Goal: Task Accomplishment & Management: Complete application form

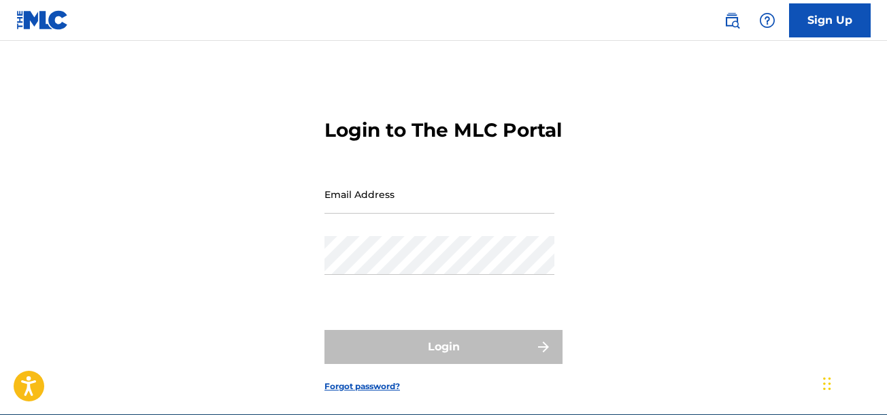
type input "[EMAIL_ADDRESS][DOMAIN_NAME]"
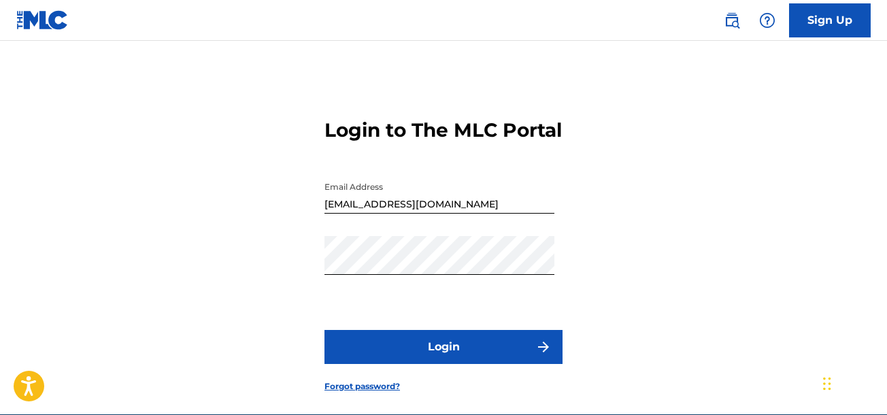
click at [833, 258] on div "Login to The MLC Portal Email Address [EMAIL_ADDRESS][DOMAIN_NAME] Password Log…" at bounding box center [443, 244] width 887 height 339
click at [380, 364] on button "Login" at bounding box center [443, 347] width 238 height 34
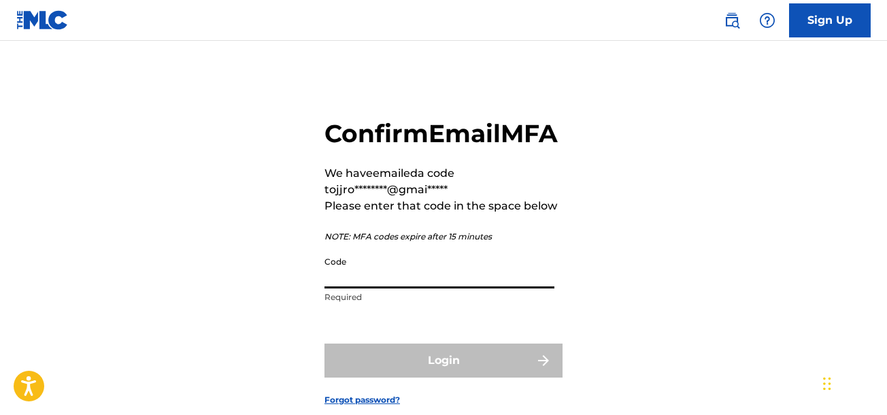
click at [407, 288] on input "Code" at bounding box center [439, 269] width 230 height 39
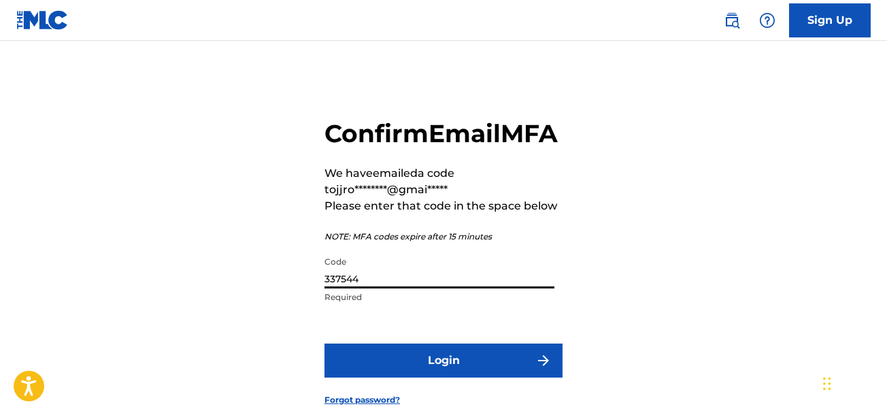
type input "337544"
click at [324, 344] on button "Login" at bounding box center [443, 361] width 238 height 34
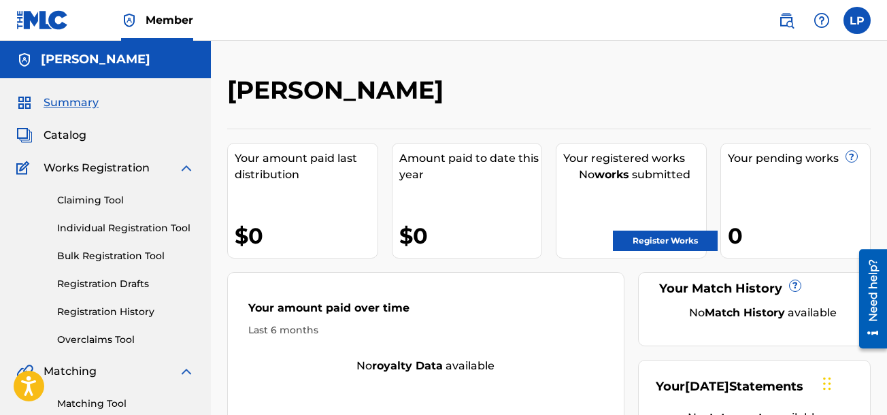
click at [661, 244] on link "Register Works" at bounding box center [665, 241] width 105 height 20
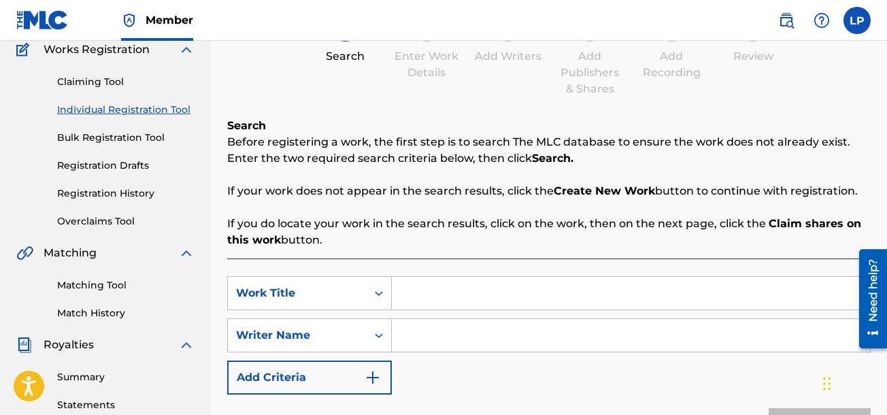
scroll to position [108, 0]
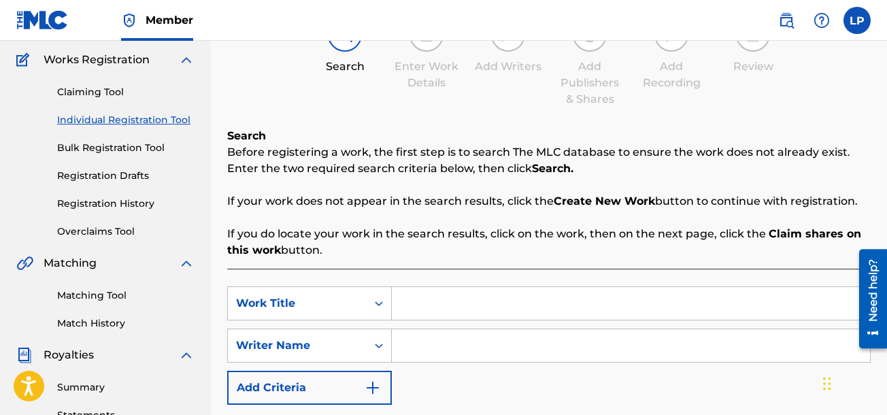
click at [73, 152] on link "Bulk Registration Tool" at bounding box center [125, 148] width 137 height 14
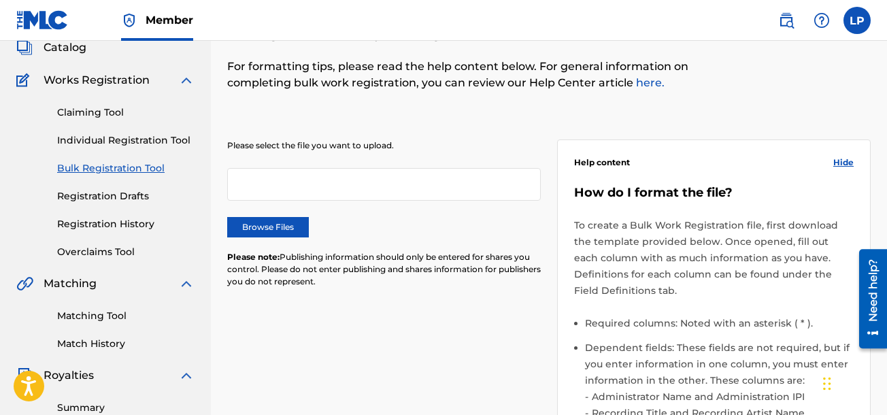
scroll to position [87, 0]
click at [269, 230] on label "Browse Files" at bounding box center [268, 228] width 82 height 20
click at [0, 0] on input "Browse Files" at bounding box center [0, 0] width 0 height 0
click at [271, 232] on label "Browse Files" at bounding box center [268, 228] width 82 height 20
click at [0, 0] on input "Browse Files" at bounding box center [0, 0] width 0 height 0
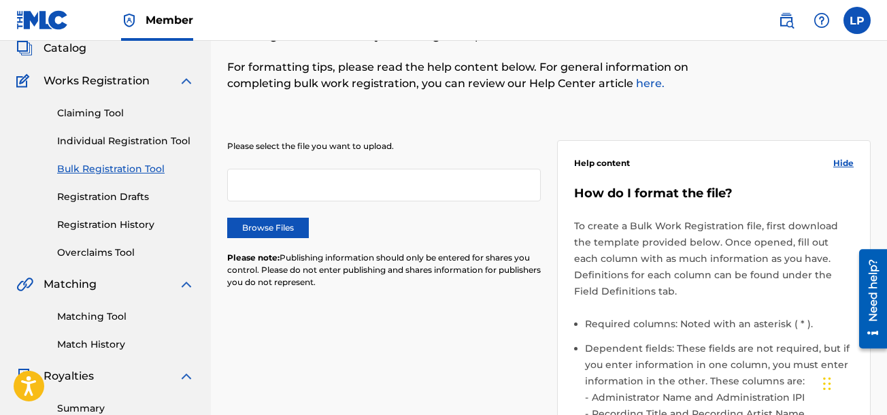
click at [720, 60] on p "For formatting tips, please read the help content below. For general informatio…" at bounding box center [474, 75] width 495 height 33
click at [272, 221] on label "Browse Files" at bounding box center [268, 228] width 82 height 20
click at [0, 0] on input "Browse Files" at bounding box center [0, 0] width 0 height 0
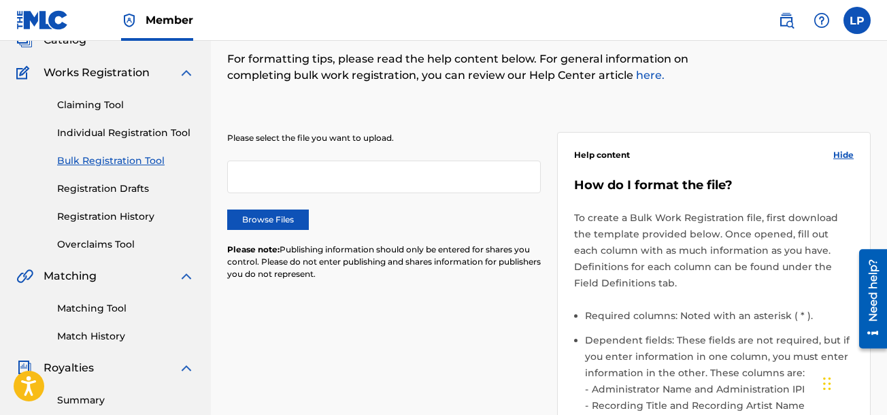
scroll to position [93, 0]
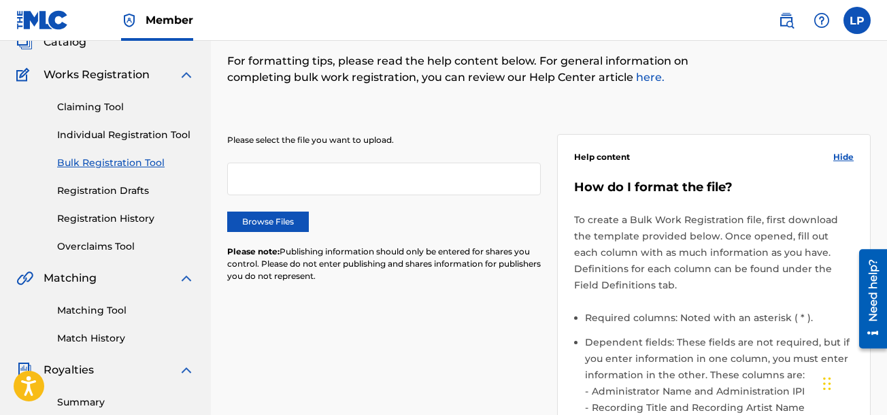
click at [273, 230] on label "Browse Files" at bounding box center [268, 222] width 82 height 20
click at [0, 0] on input "Browse Files" at bounding box center [0, 0] width 0 height 0
click at [68, 141] on link "Individual Registration Tool" at bounding box center [125, 135] width 137 height 14
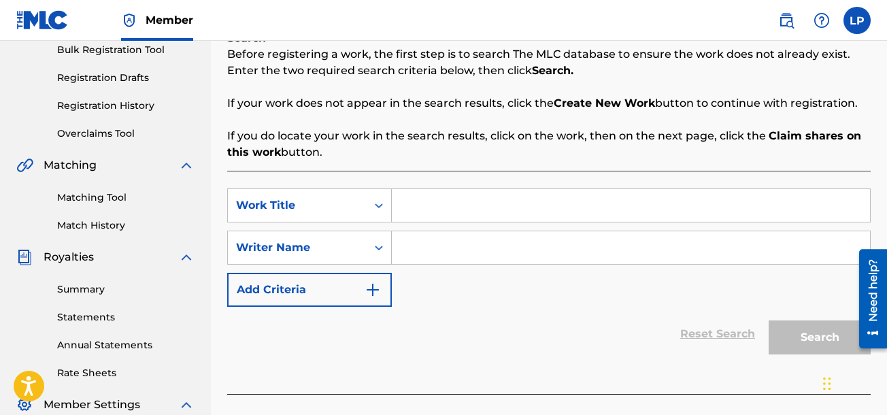
scroll to position [207, 0]
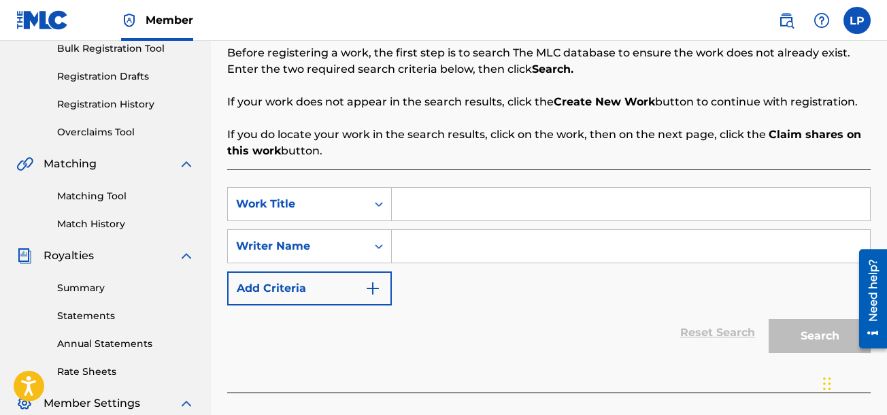
click at [433, 199] on input "Search Form" at bounding box center [631, 204] width 478 height 33
type input "S"
type input "C"
type input "Tailor Made"
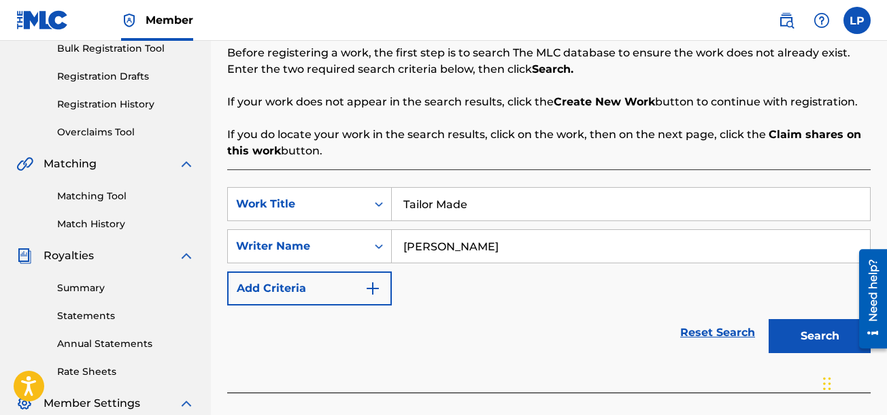
type input "[PERSON_NAME]"
click at [378, 286] on img "Search Form" at bounding box center [373, 288] width 16 height 16
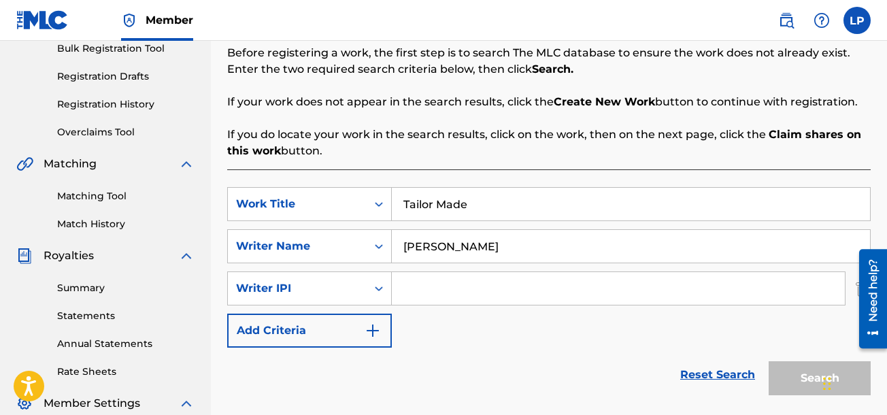
click at [514, 289] on input "Search Form" at bounding box center [618, 288] width 453 height 33
paste input "1083899604"
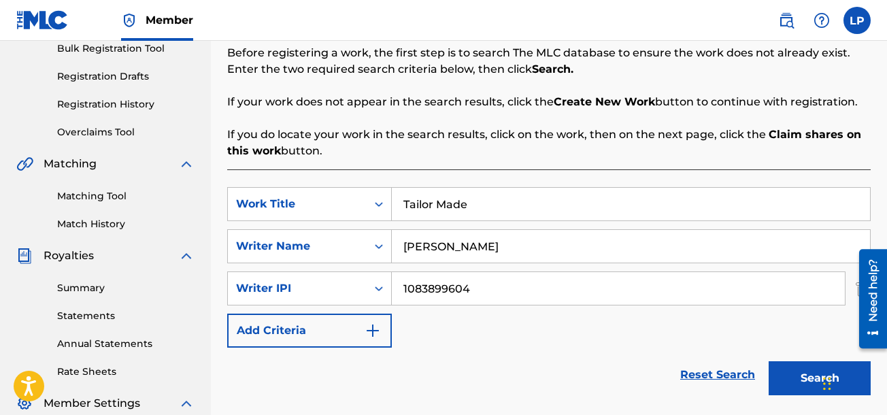
type input "1083899604"
click at [795, 382] on button "Search" at bounding box center [820, 378] width 102 height 34
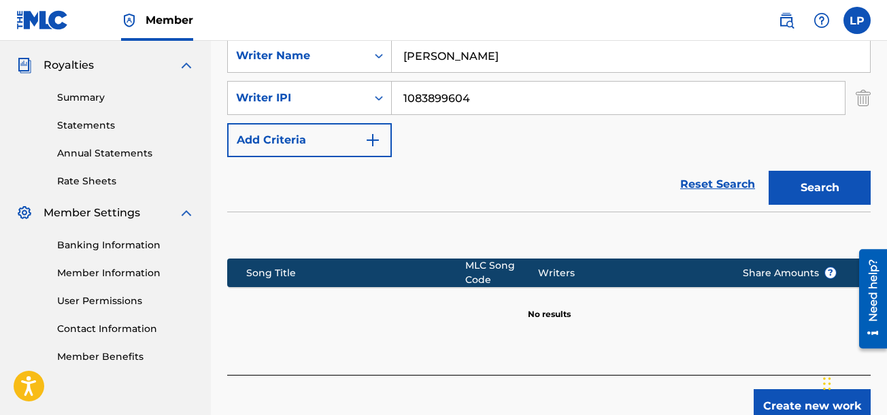
scroll to position [418, 0]
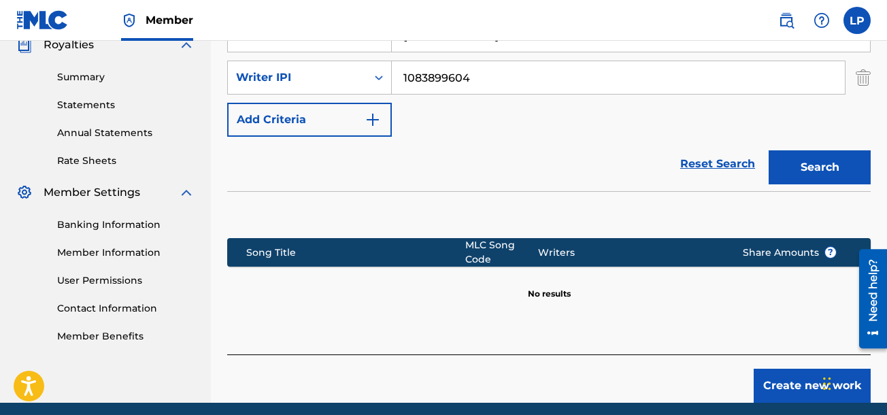
click at [829, 170] on button "Search" at bounding box center [820, 167] width 102 height 34
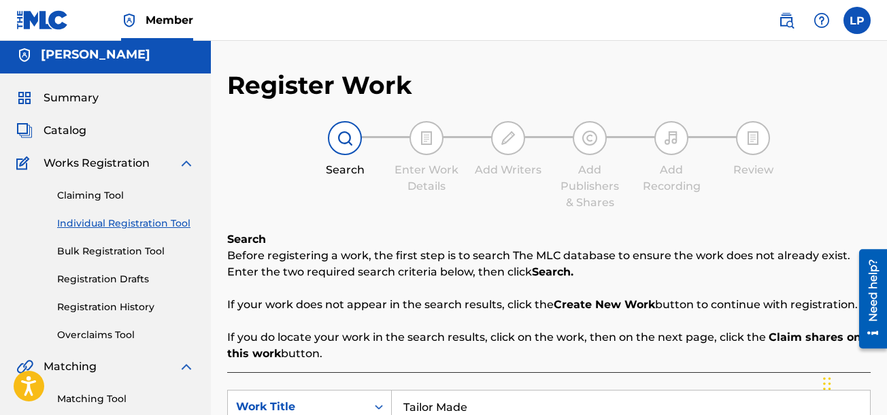
scroll to position [0, 0]
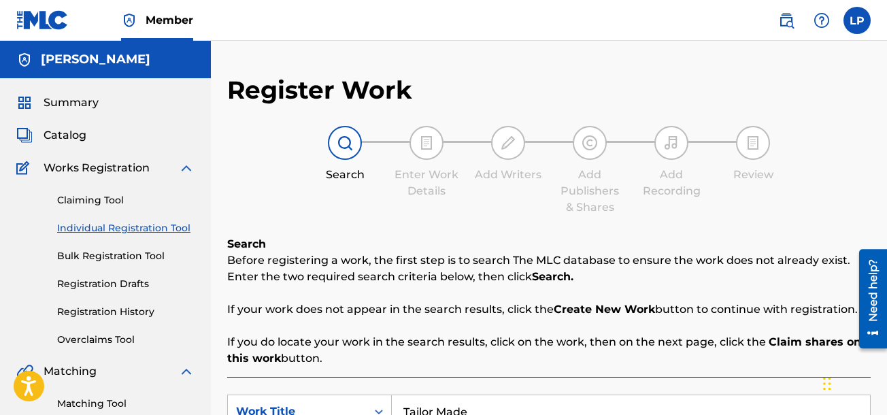
click at [867, 15] on label at bounding box center [857, 20] width 27 height 27
click at [857, 20] on input "[PERSON_NAME] [EMAIL_ADDRESS][DOMAIN_NAME] Notification Preferences Profile Log…" at bounding box center [857, 20] width 0 height 0
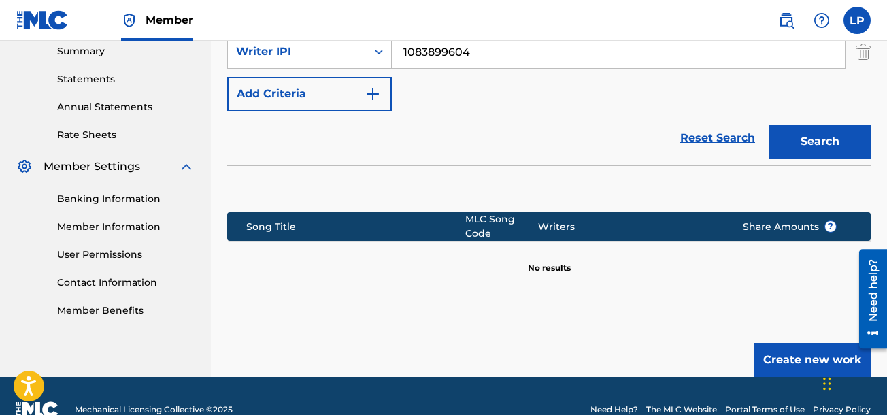
scroll to position [471, 0]
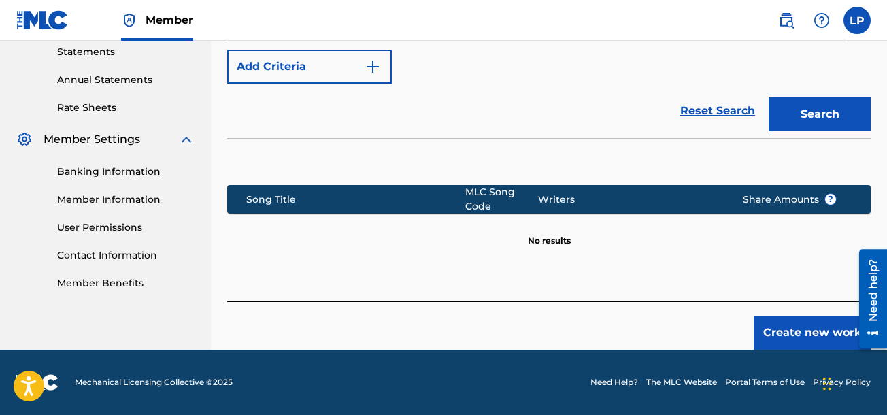
click at [778, 342] on button "Create new work" at bounding box center [812, 333] width 117 height 34
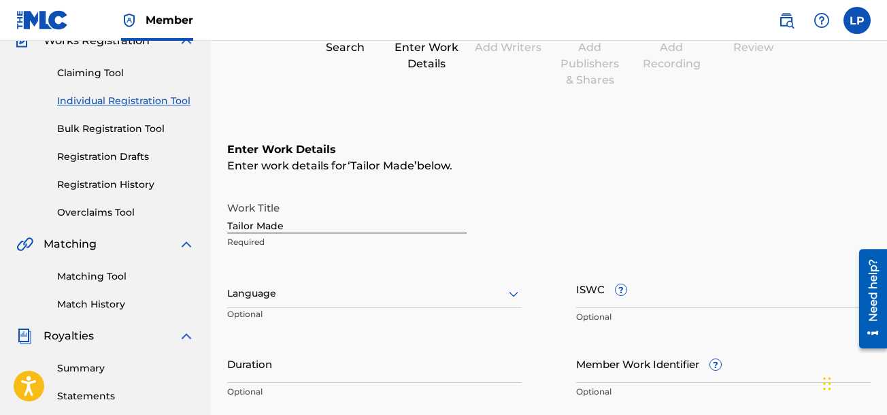
scroll to position [133, 0]
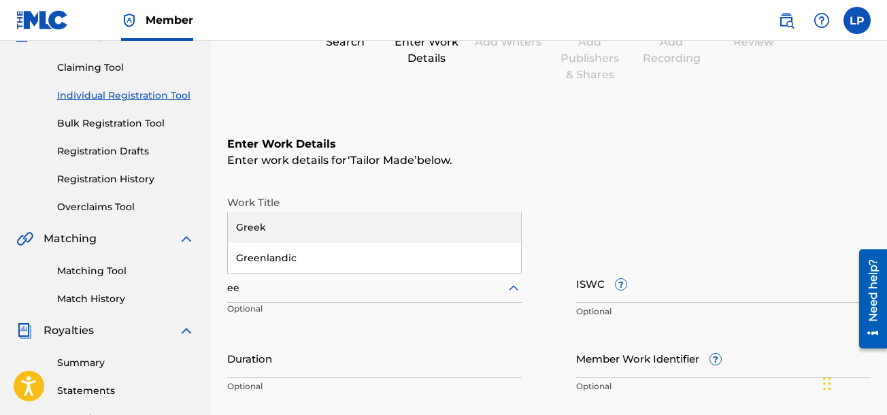
type input "e"
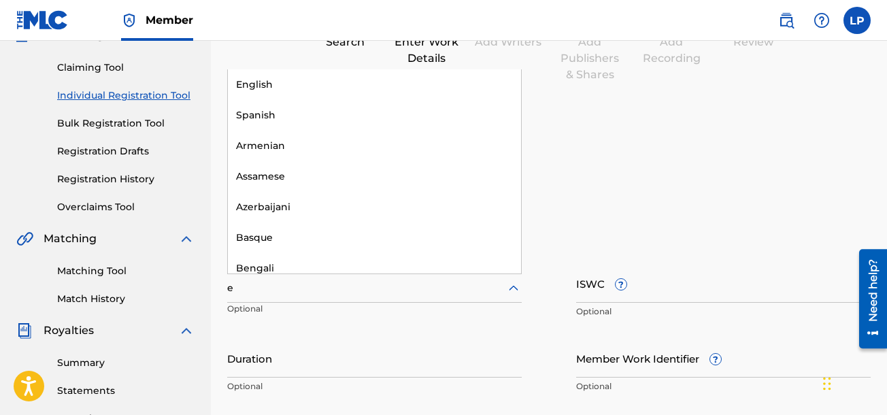
click at [262, 88] on div "English" at bounding box center [374, 84] width 293 height 31
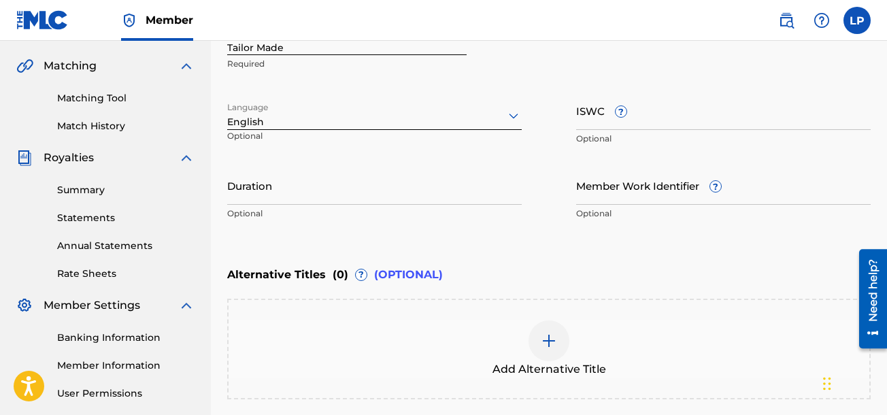
scroll to position [307, 0]
click at [714, 194] on input "Member Work Identifier ?" at bounding box center [723, 184] width 295 height 39
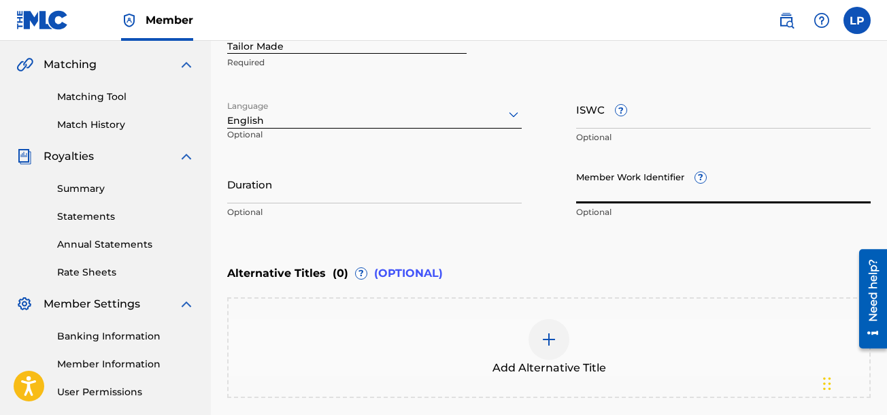
click at [703, 191] on input "Member Work Identifier ?" at bounding box center [723, 184] width 295 height 39
click at [700, 180] on span "?" at bounding box center [700, 177] width 11 height 11
click at [700, 180] on input "Member Work Identifier ?" at bounding box center [723, 184] width 295 height 39
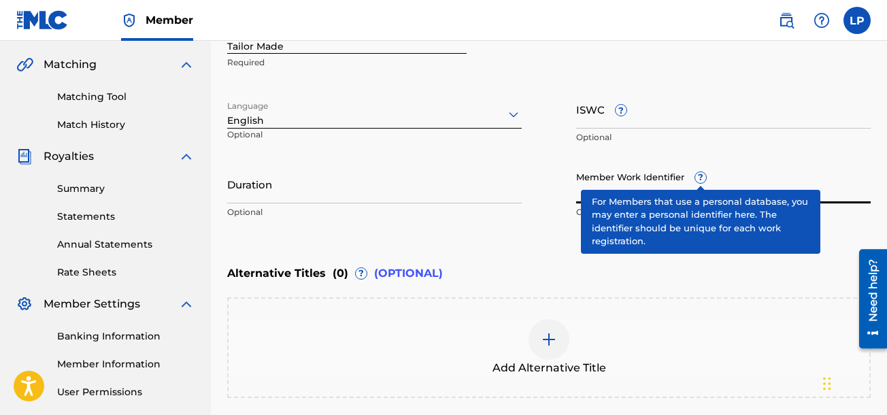
click at [783, 288] on div "Alternative Titles ( 0 ) ? (OPTIONAL) Add Alternative Title" at bounding box center [549, 328] width 644 height 139
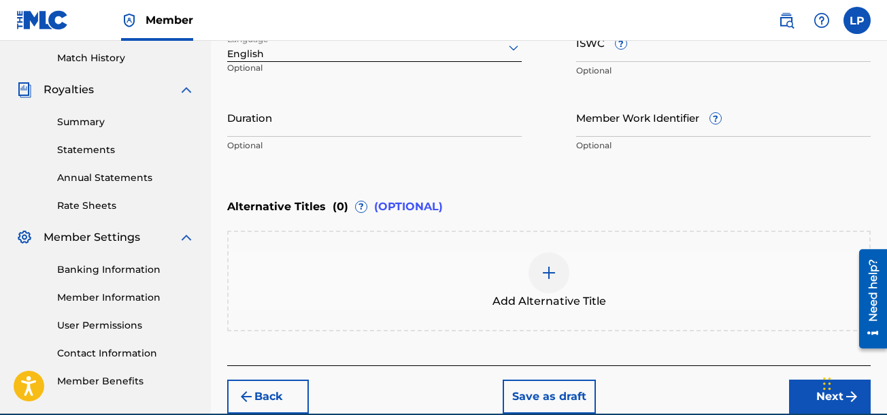
scroll to position [358, 0]
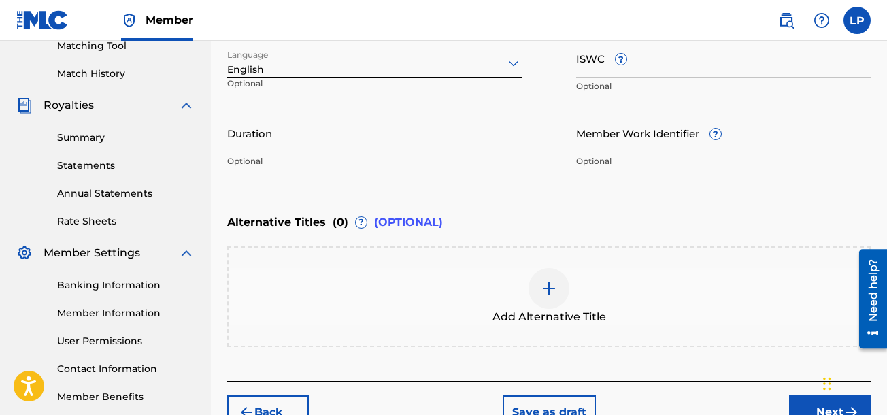
click at [103, 283] on link "Banking Information" at bounding box center [125, 285] width 137 height 14
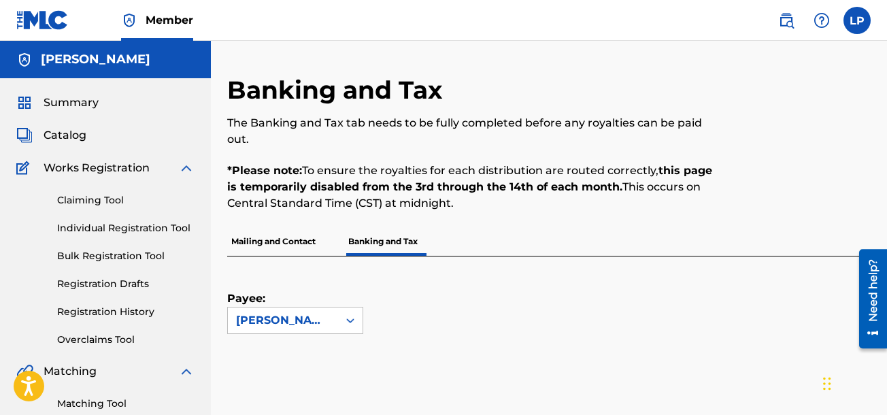
click at [66, 110] on span "Summary" at bounding box center [71, 103] width 55 height 16
